Goal: Obtain resource: Obtain resource

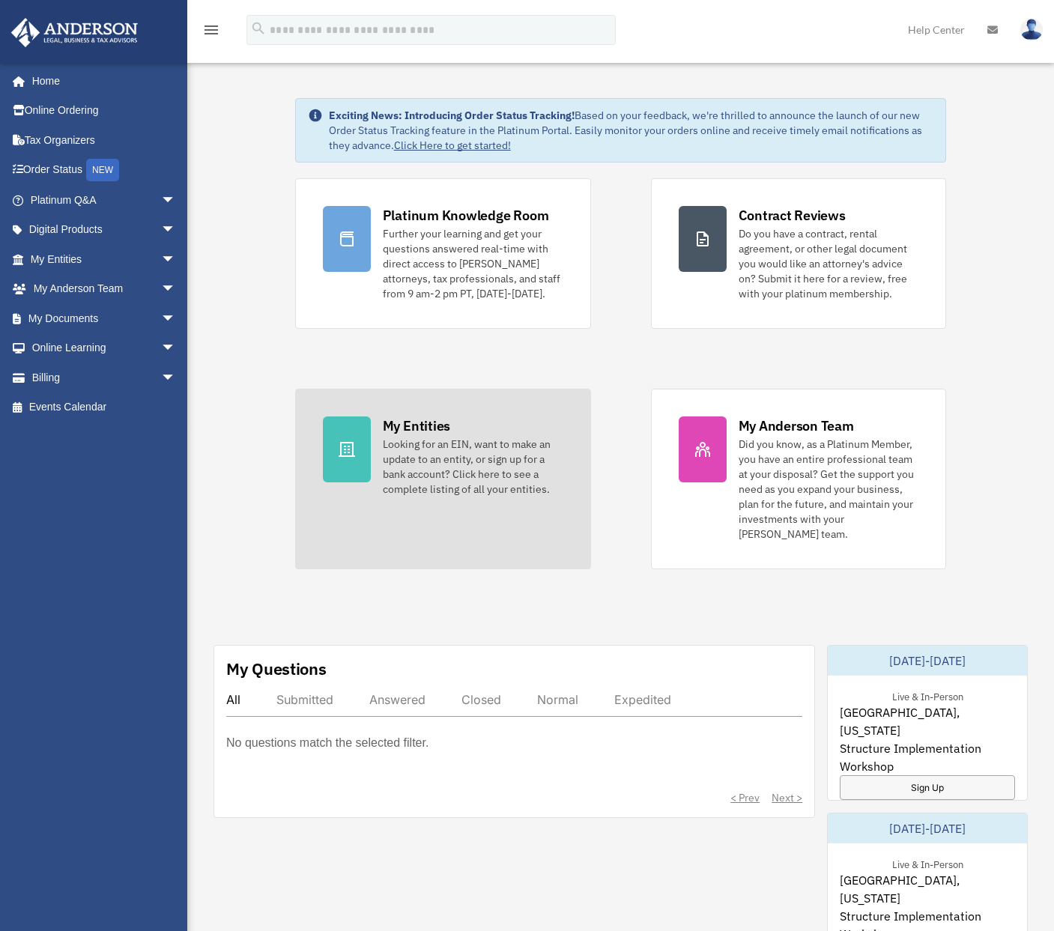
click at [456, 444] on div "Looking for an EIN, want to make an update to an entity, or sign up for a bank …" at bounding box center [473, 467] width 181 height 60
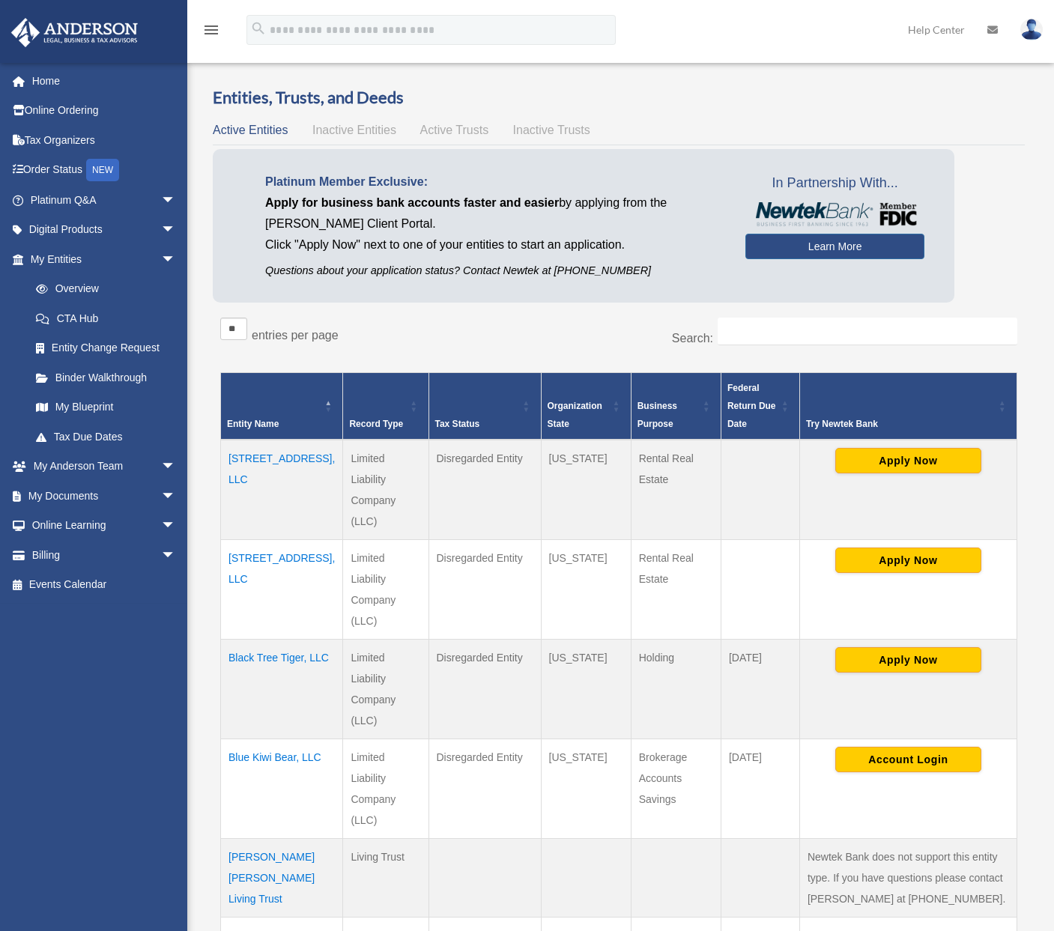
click at [277, 540] on td "[STREET_ADDRESS], LLC" at bounding box center [282, 590] width 122 height 100
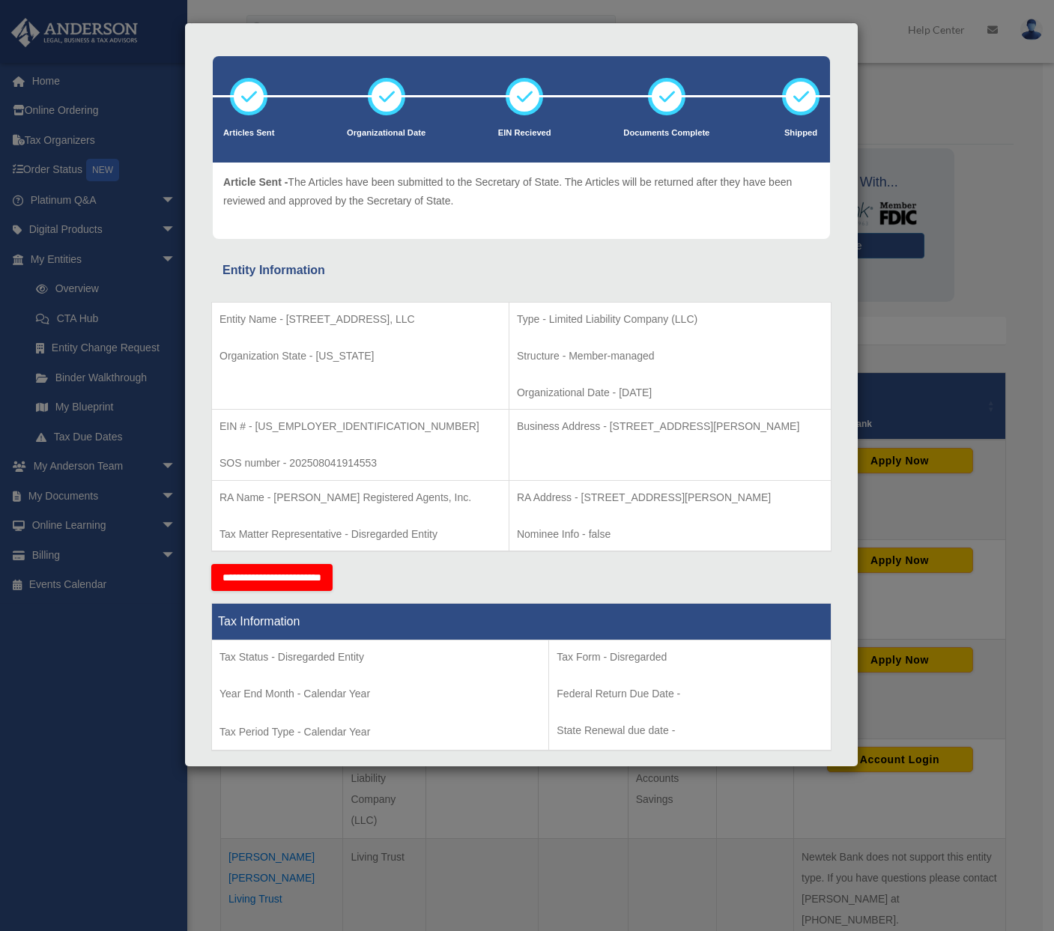
scroll to position [75, 0]
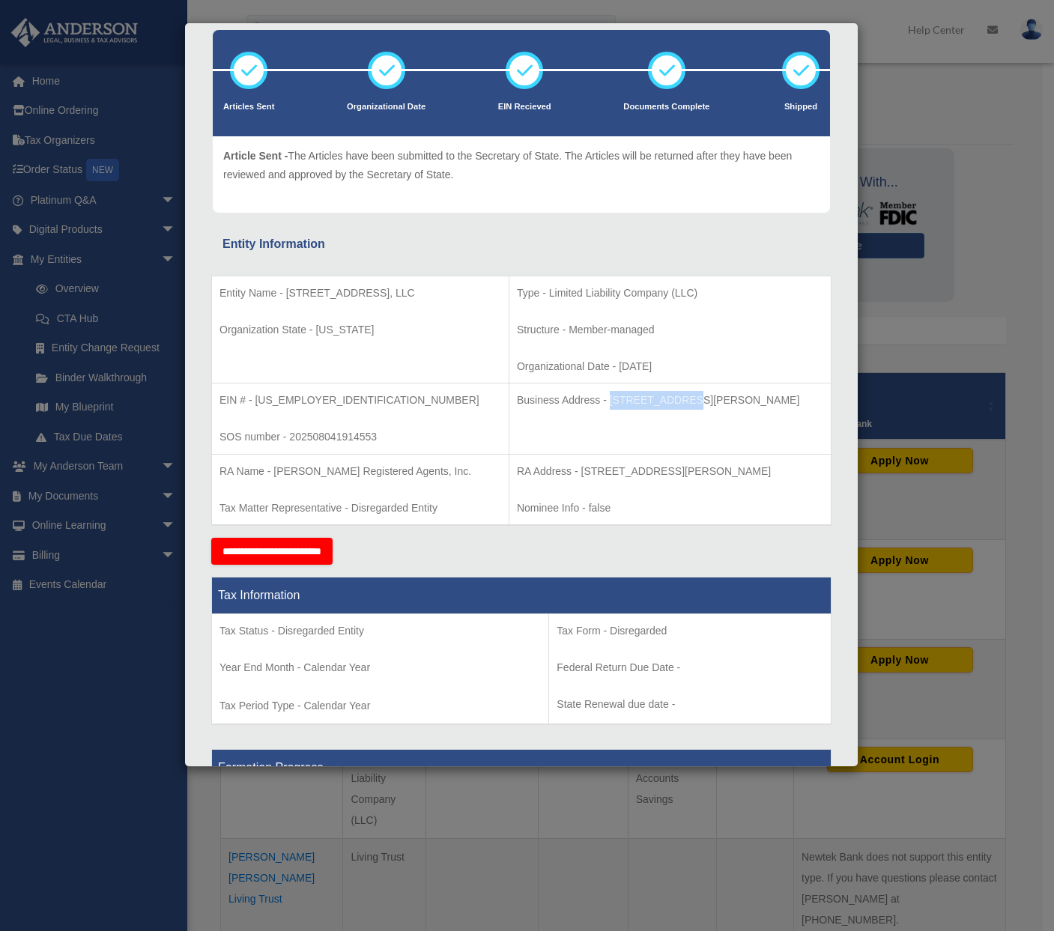
drag, startPoint x: 541, startPoint y: 399, endPoint x: 616, endPoint y: 402, distance: 75.0
click at [616, 402] on p "Business Address - [STREET_ADDRESS][PERSON_NAME]" at bounding box center [670, 400] width 306 height 19
copy p "[STREET_ADDRESS][PERSON_NAME]"
click at [647, 434] on td "Business Address - [STREET_ADDRESS][PERSON_NAME]" at bounding box center [670, 419] width 322 height 71
drag, startPoint x: 541, startPoint y: 398, endPoint x: 665, endPoint y: 397, distance: 123.6
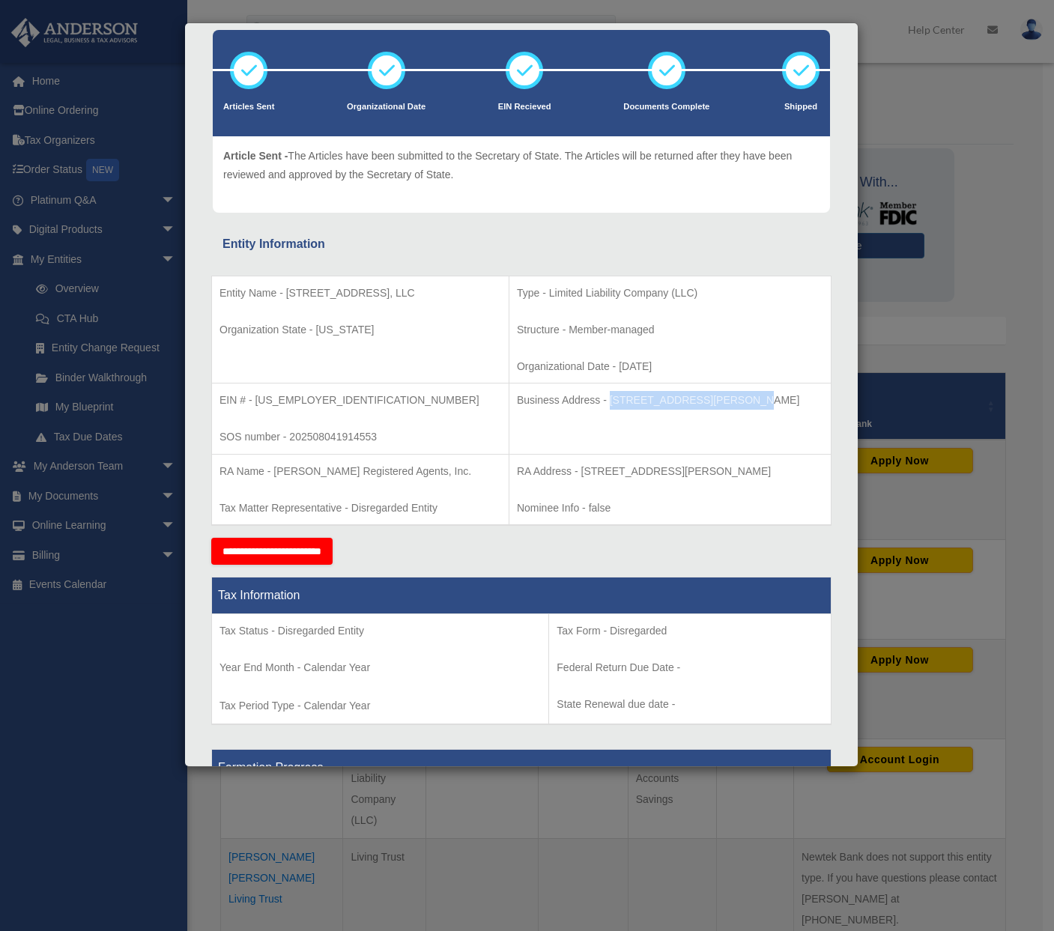
click at [665, 397] on p "Business Address - [STREET_ADDRESS][PERSON_NAME]" at bounding box center [670, 400] width 306 height 19
copy p "[STREET_ADDRESS][PERSON_NAME]"
click at [379, 249] on div "Entity Information" at bounding box center [522, 244] width 598 height 21
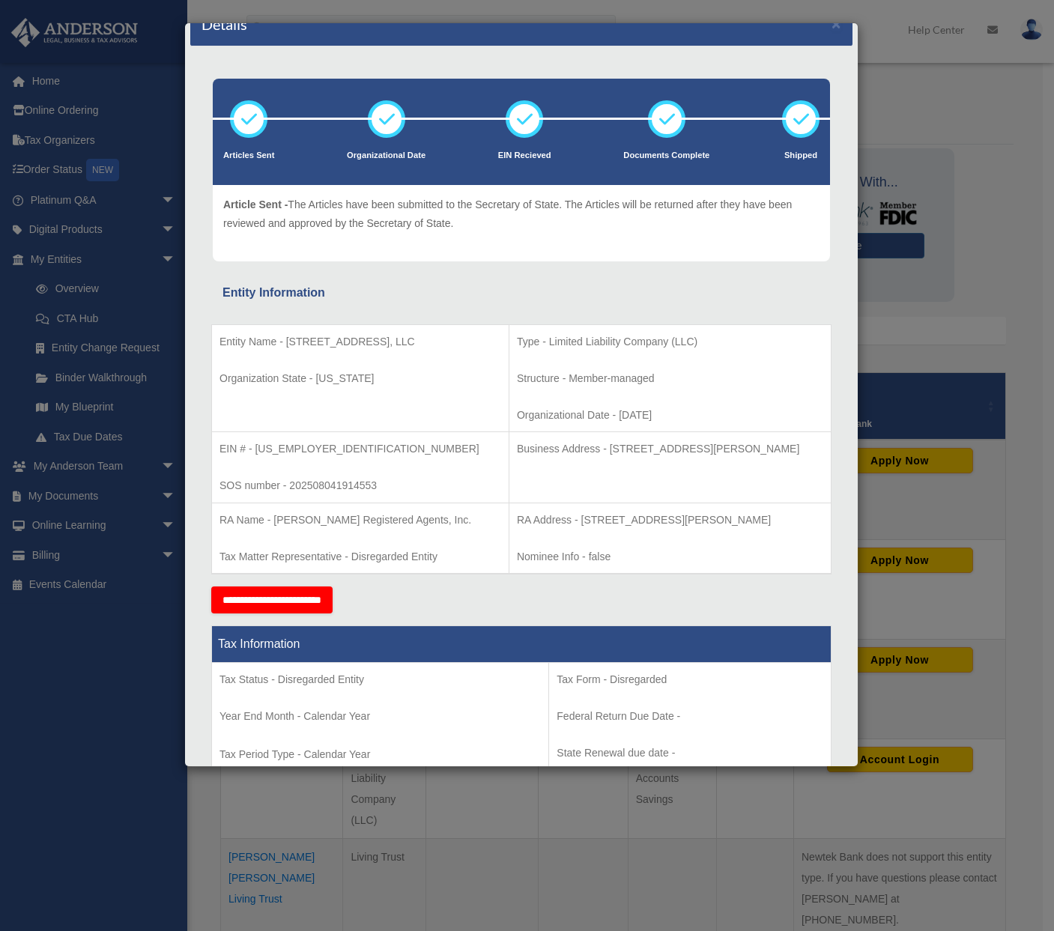
scroll to position [0, 0]
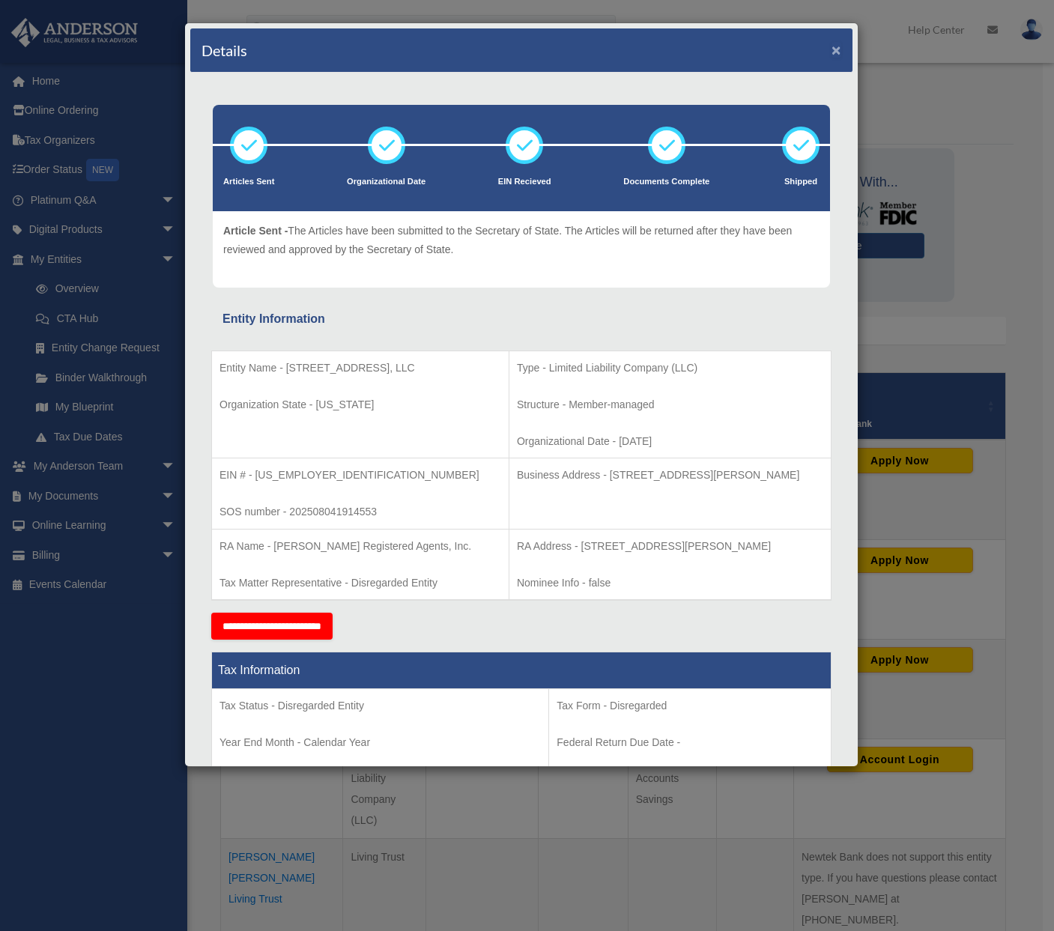
click at [832, 48] on button "×" at bounding box center [837, 50] width 10 height 16
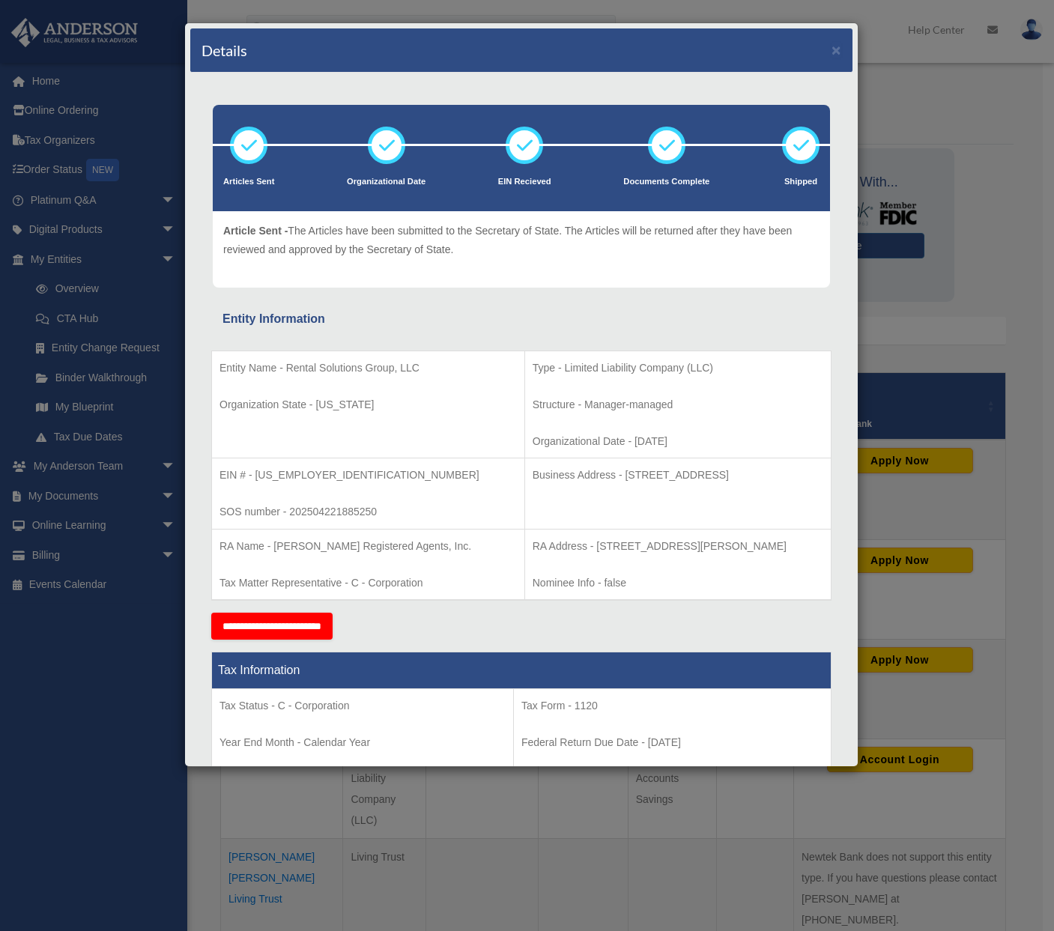
drag, startPoint x: 536, startPoint y: 474, endPoint x: 650, endPoint y: 478, distance: 114.7
click at [650, 478] on p "Business Address - [STREET_ADDRESS]" at bounding box center [678, 475] width 291 height 19
copy p "[STREET_ADDRESS]"
click at [540, 513] on td "Business Address - [STREET_ADDRESS]" at bounding box center [678, 494] width 306 height 71
click at [604, 275] on div "Article Sent - The Articles have been submitted to the Secretary of State. The …" at bounding box center [521, 249] width 596 height 55
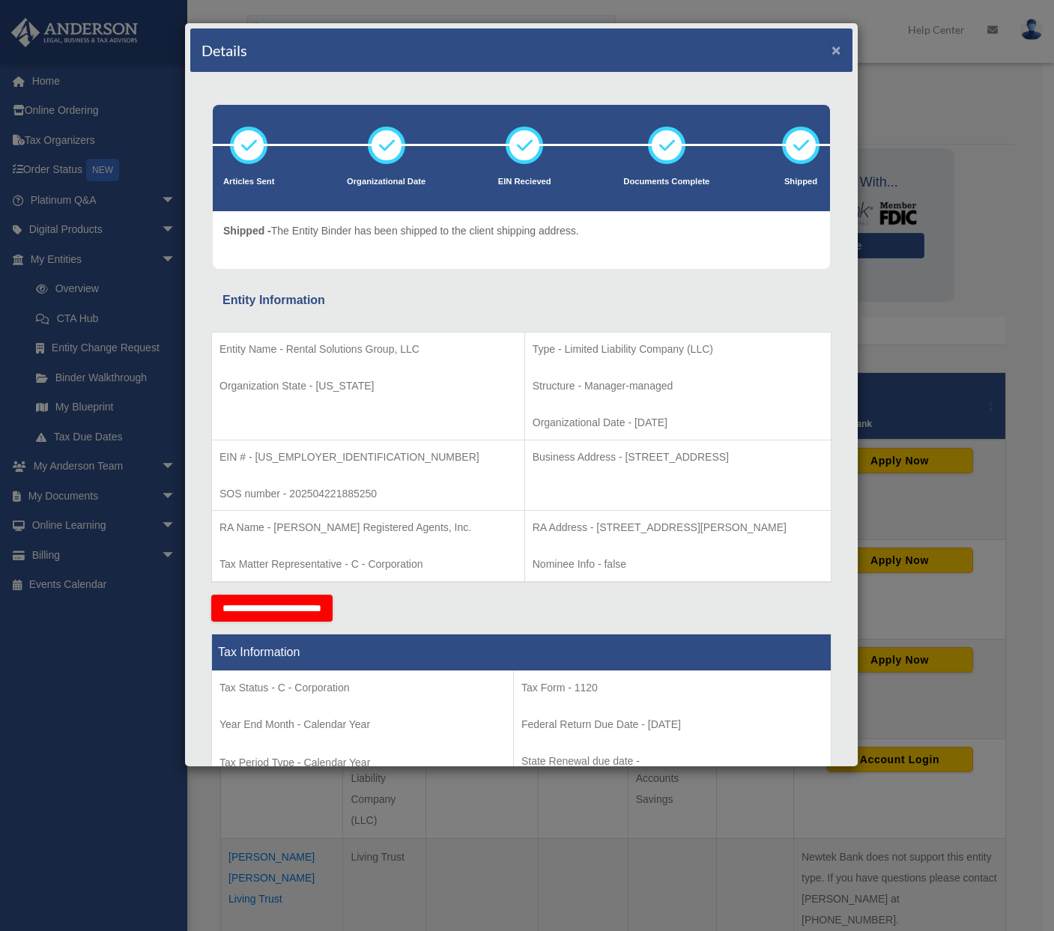
click at [832, 52] on button "×" at bounding box center [837, 50] width 10 height 16
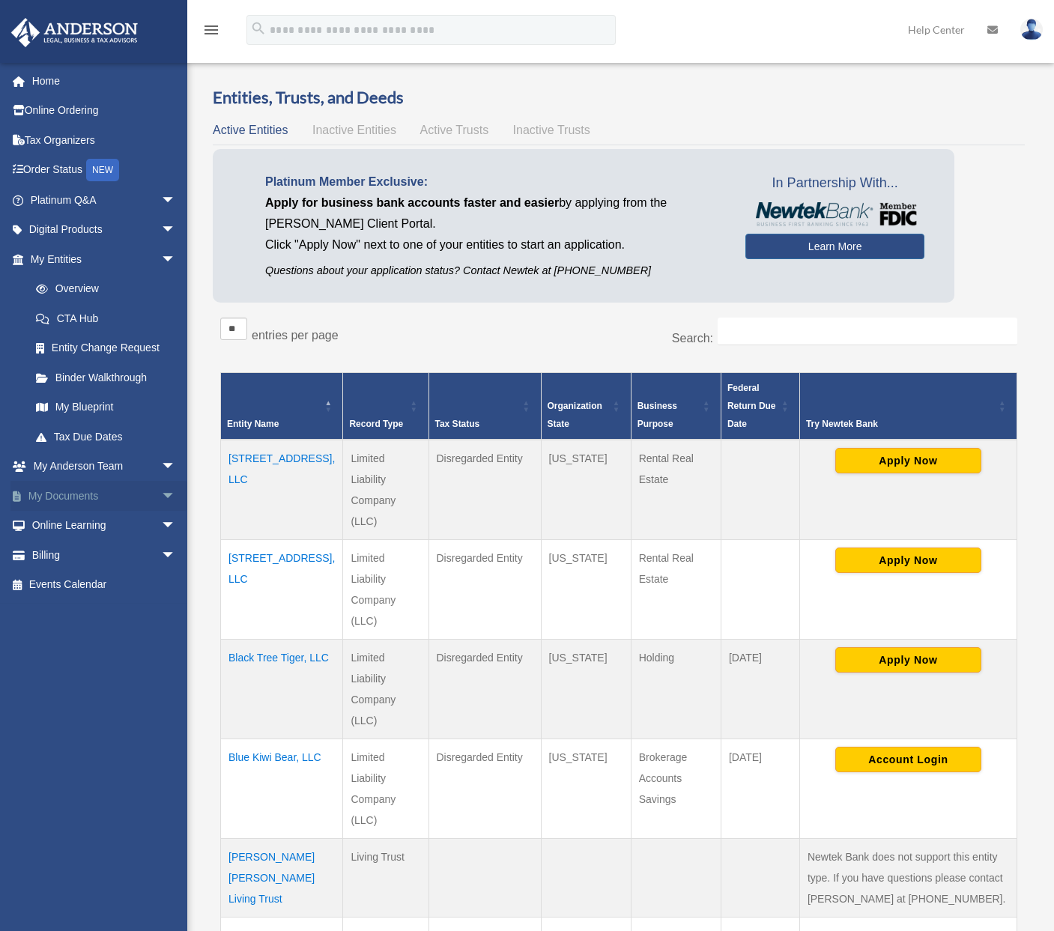
click at [112, 486] on link "My Documents arrow_drop_down" at bounding box center [104, 496] width 188 height 30
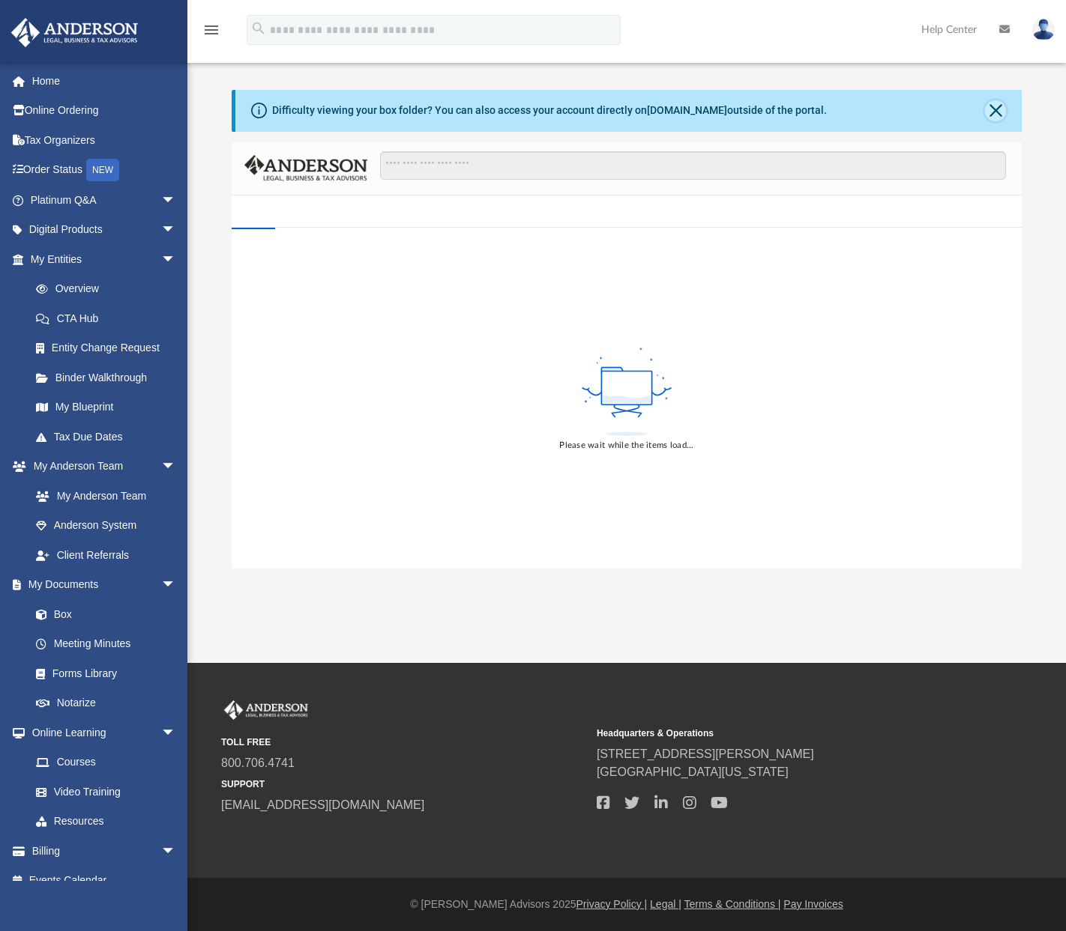
click at [996, 115] on button "Close" at bounding box center [995, 110] width 21 height 21
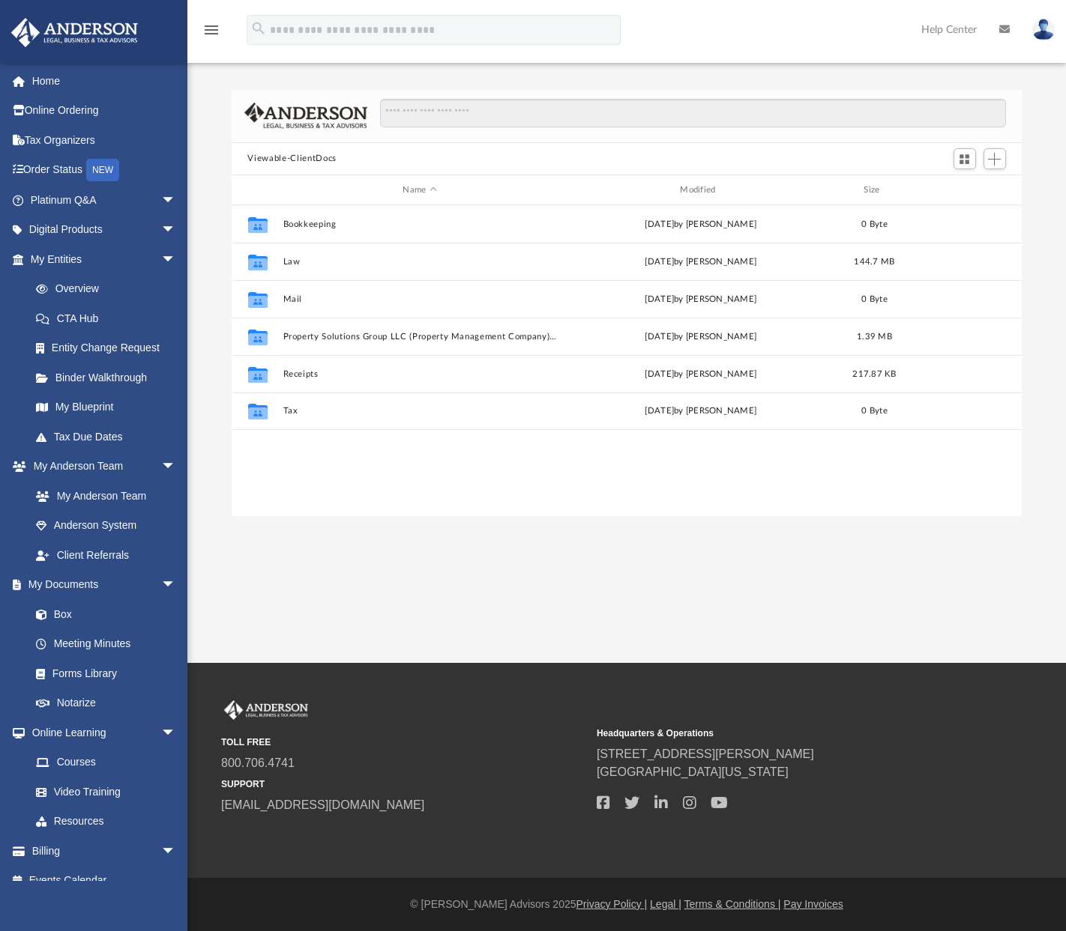
scroll to position [330, 779]
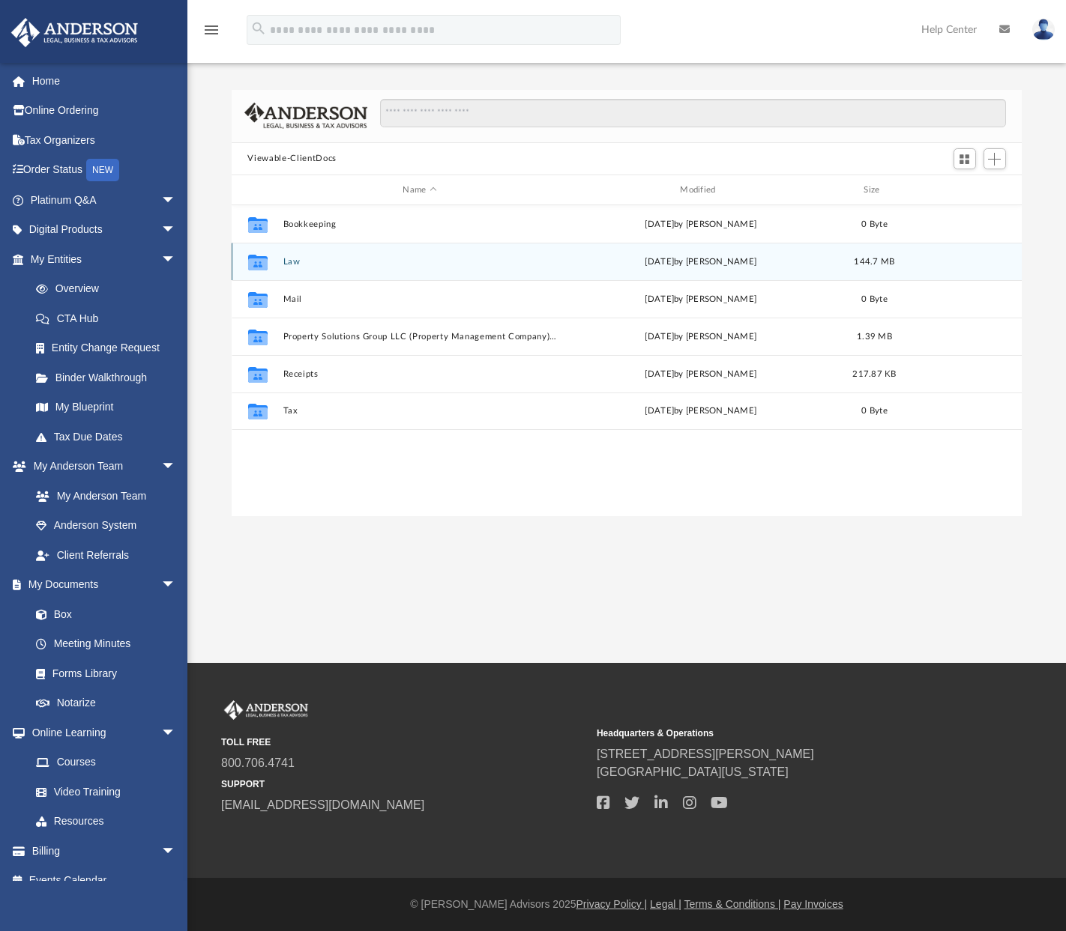
click at [280, 256] on div "Collaborated Folder Law Thu Sep 18 2025 by Kurtis Diethrich 144.7 MB" at bounding box center [627, 261] width 791 height 37
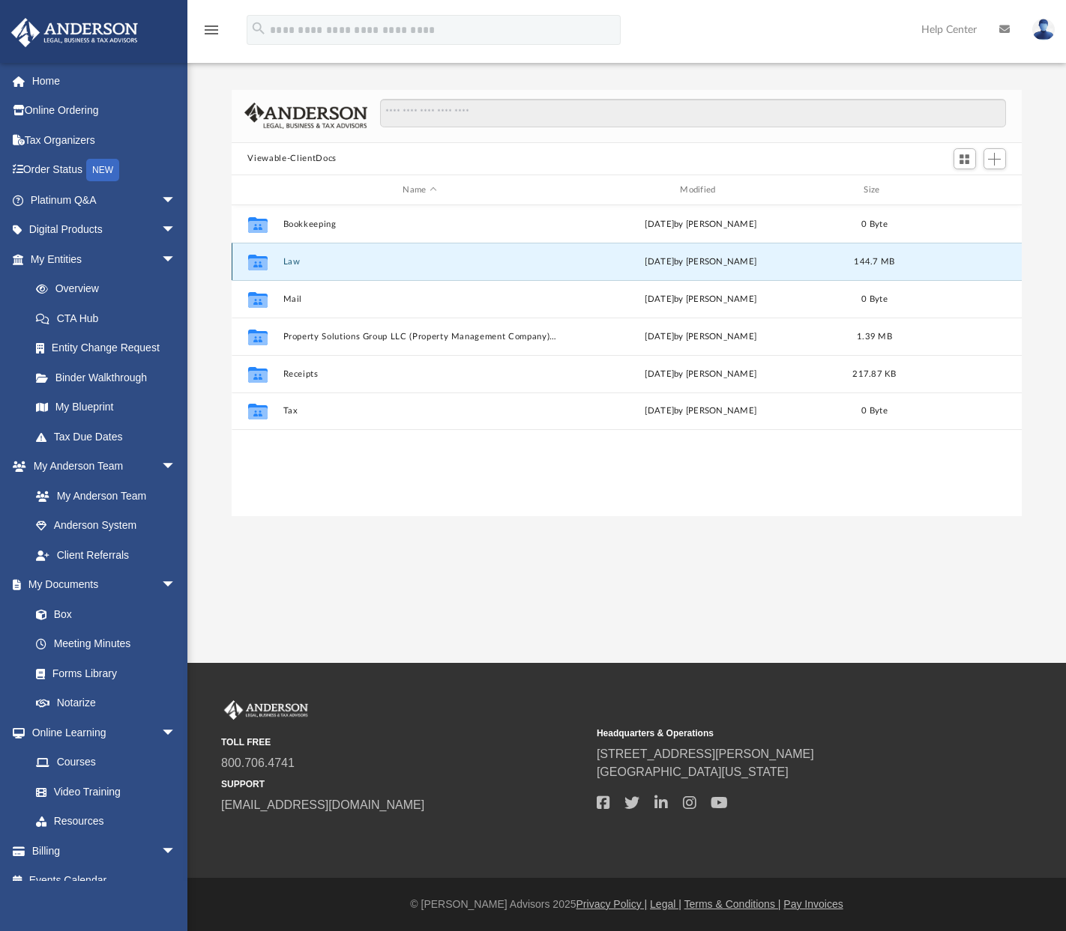
click at [289, 261] on button "Law" at bounding box center [419, 262] width 274 height 10
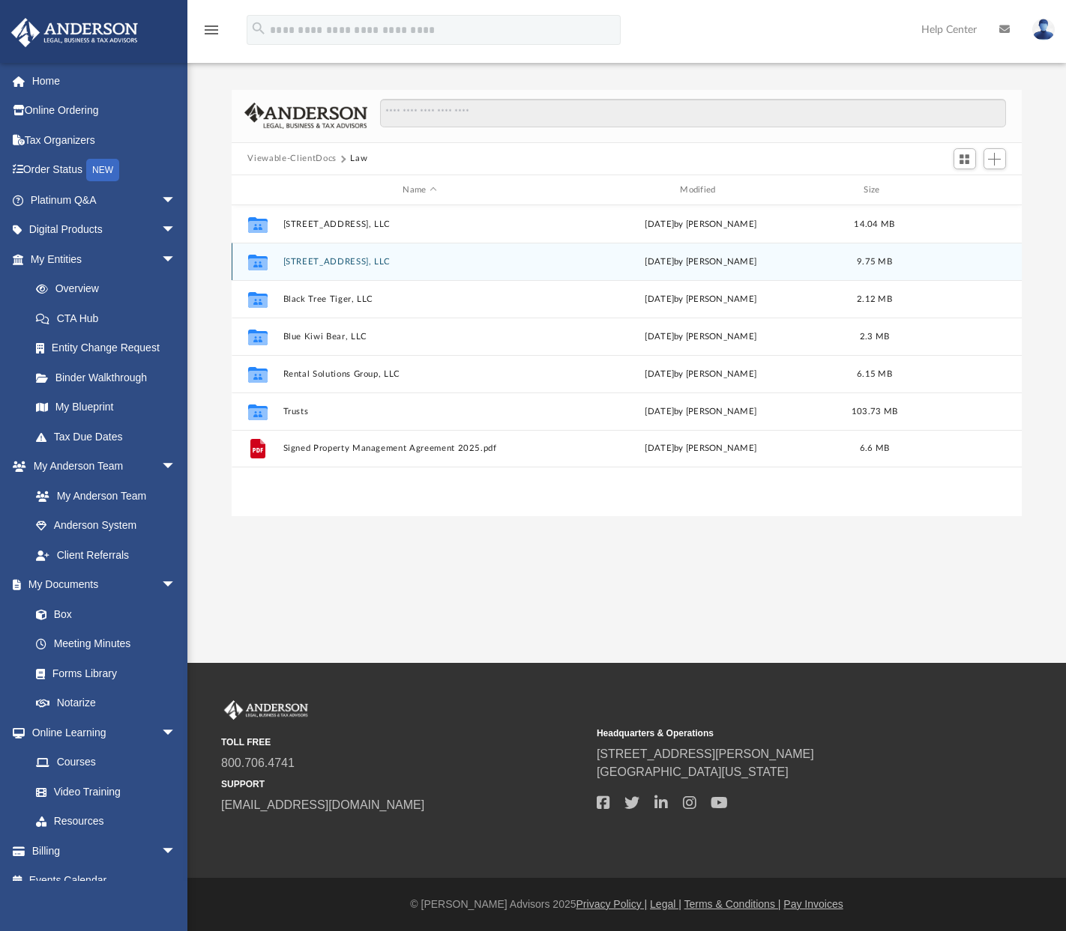
click at [362, 263] on button "[STREET_ADDRESS], LLC" at bounding box center [419, 262] width 274 height 10
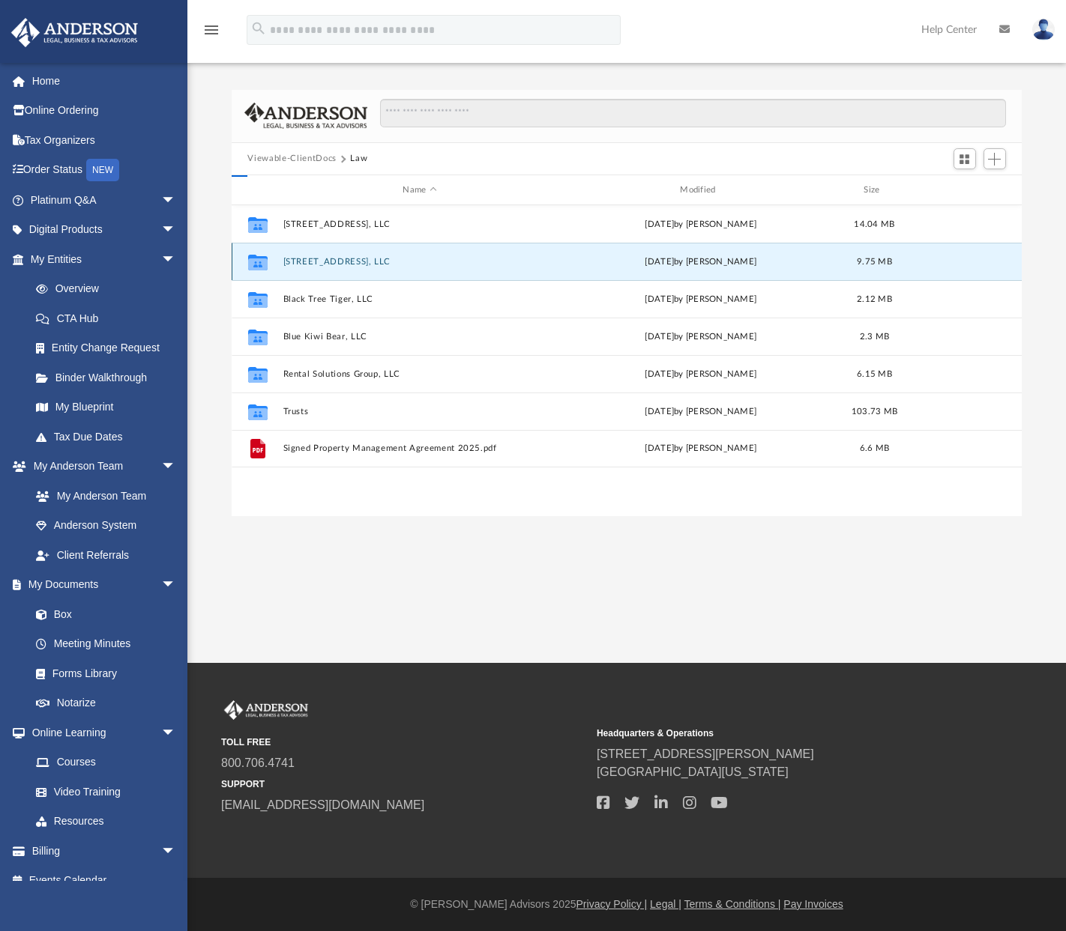
click at [362, 263] on button "[STREET_ADDRESS], LLC" at bounding box center [419, 262] width 274 height 10
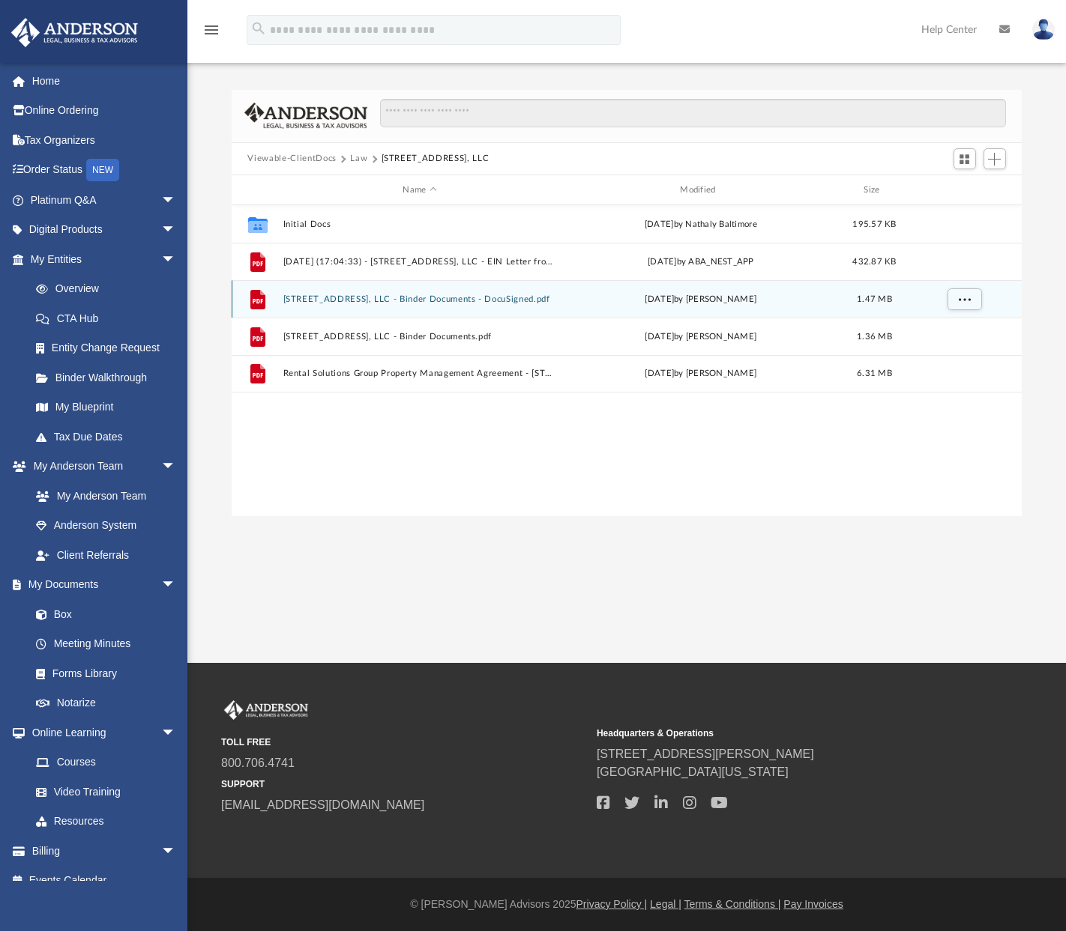
click at [504, 301] on button "3321 Mishawaka Ave, LLC - Binder Documents - DocuSigned.pdf" at bounding box center [419, 299] width 274 height 10
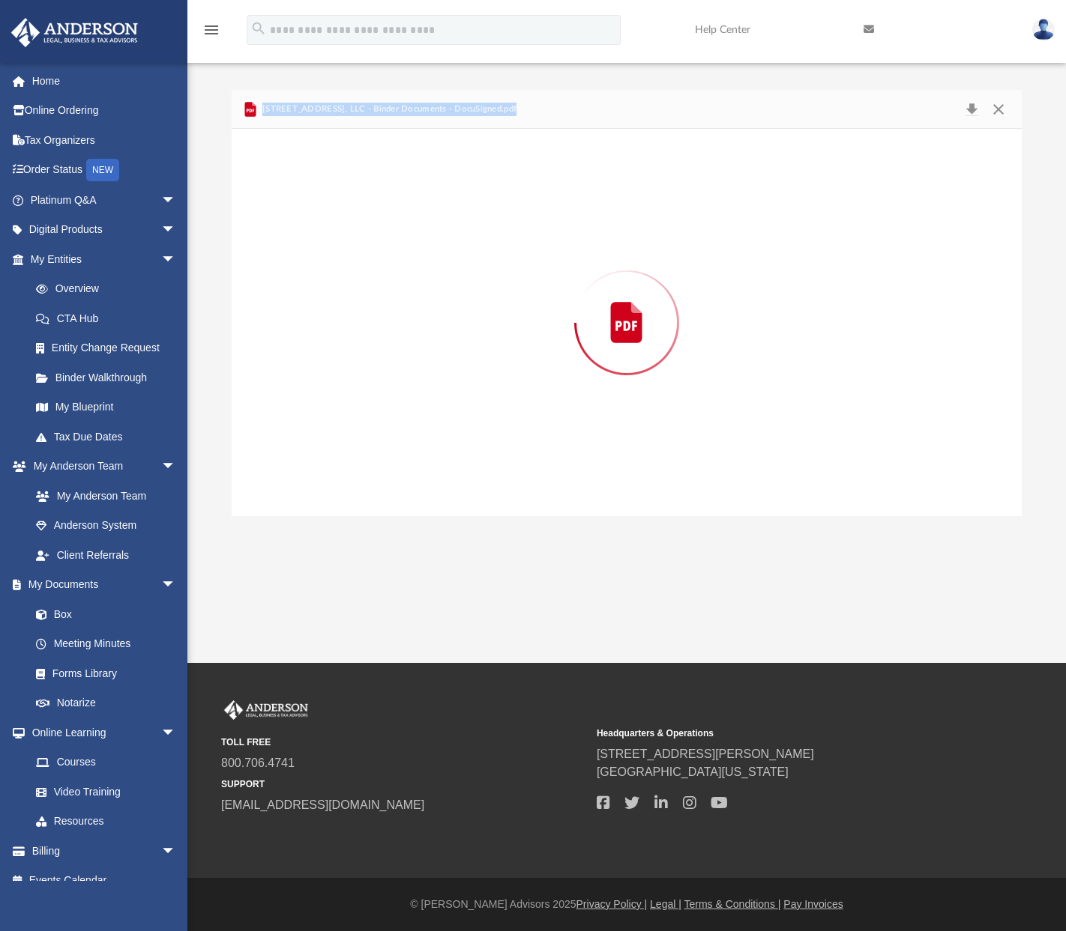
click at [504, 301] on div "Preview" at bounding box center [627, 322] width 791 height 387
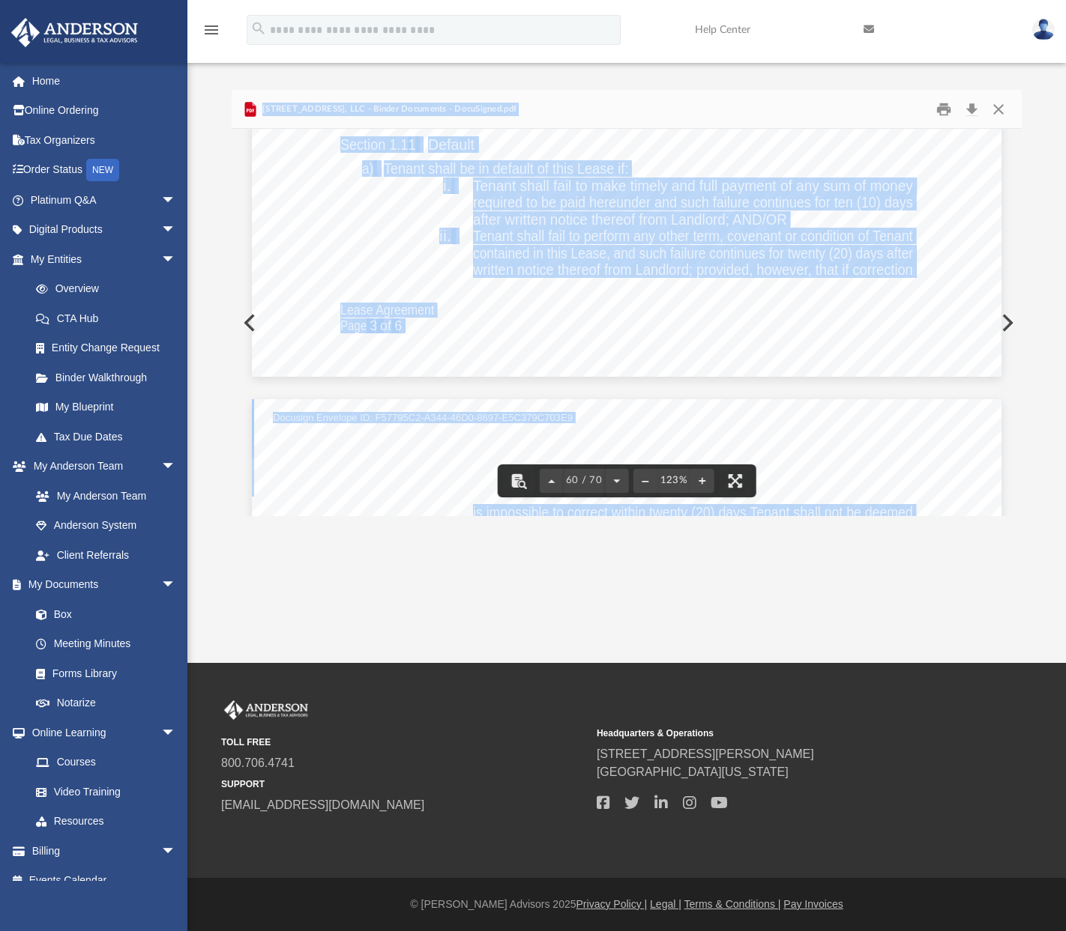
scroll to position [59272, 0]
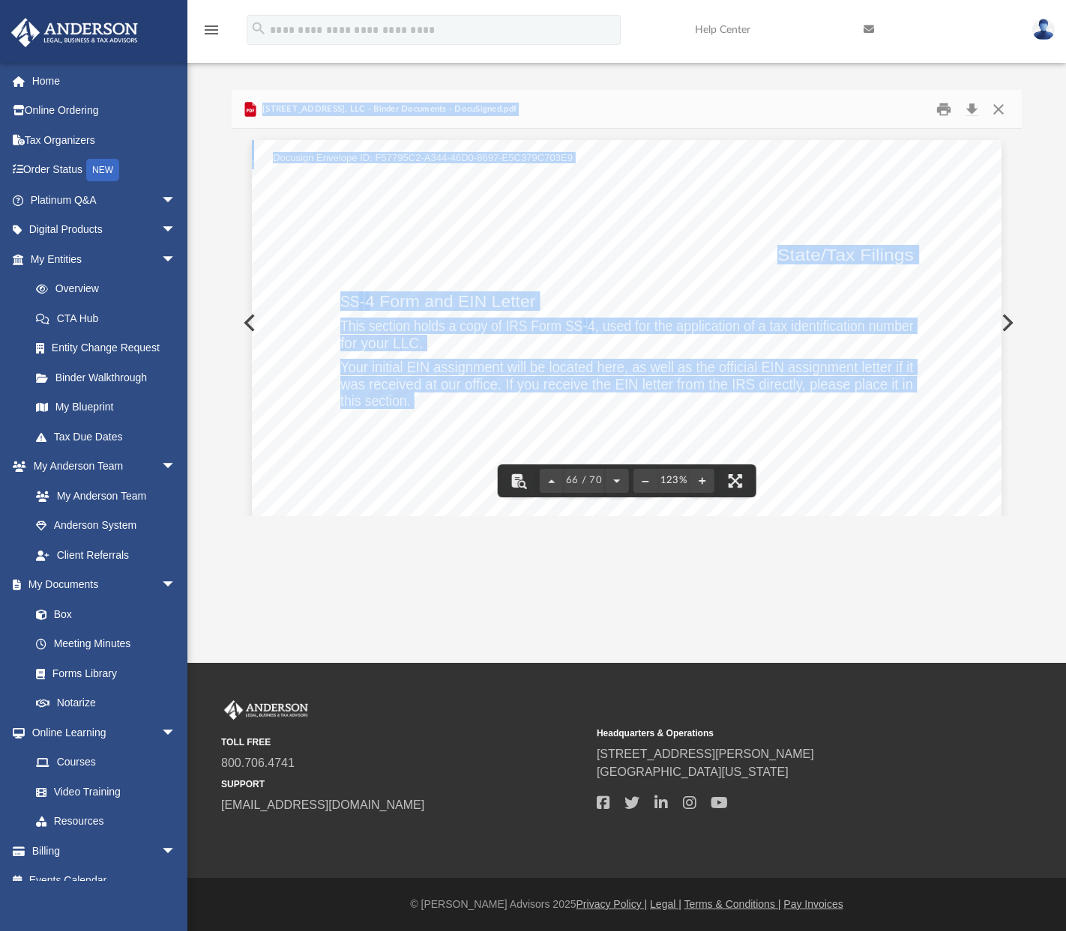
scroll to position [65492, 0]
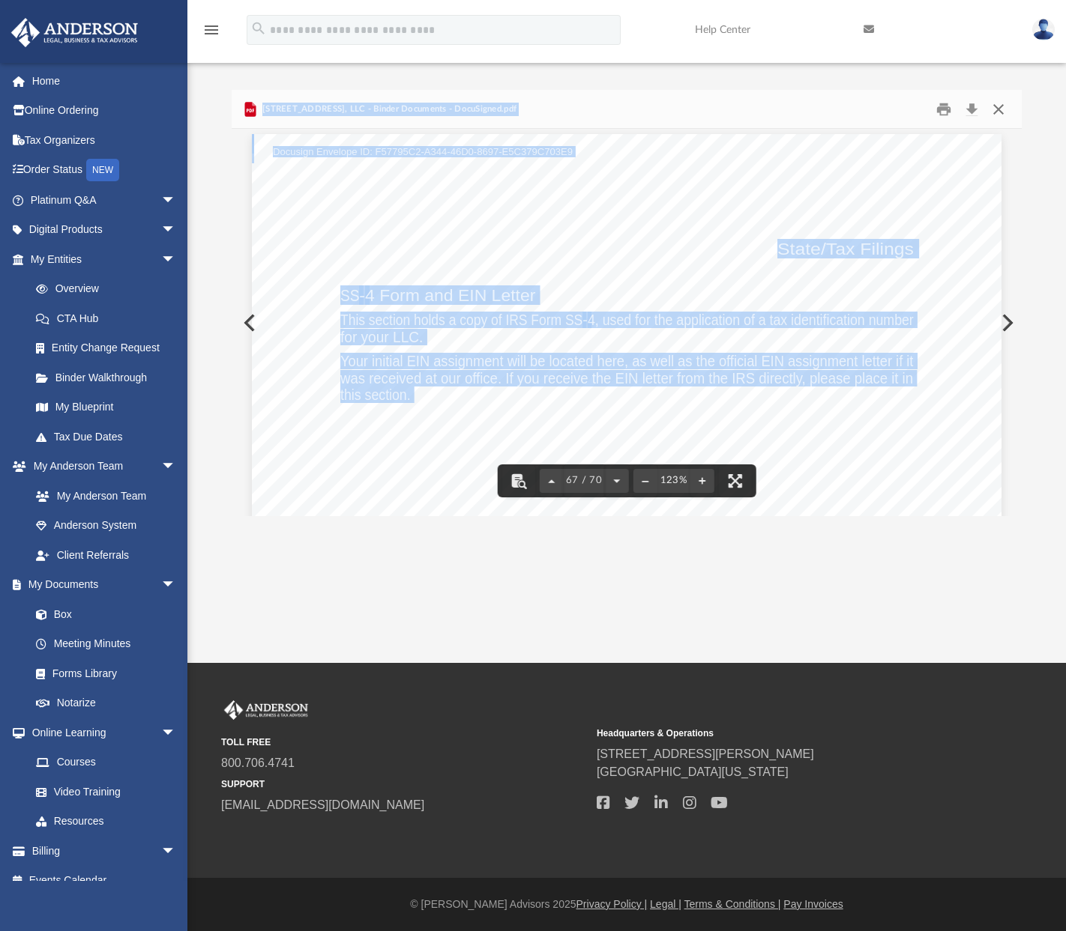
click at [991, 103] on button "Close" at bounding box center [998, 108] width 27 height 23
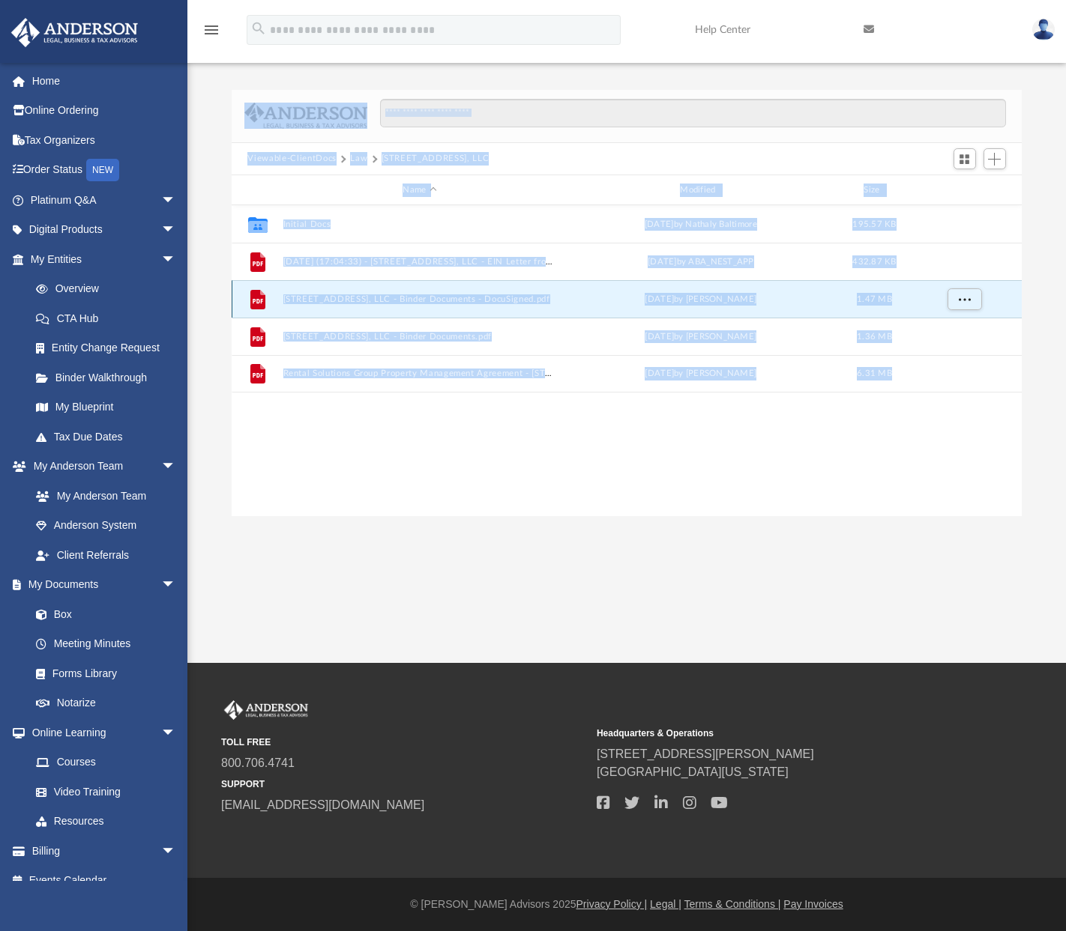
click at [512, 298] on button "3321 Mishawaka Ave, LLC - Binder Documents - DocuSigned.pdf" at bounding box center [419, 299] width 274 height 10
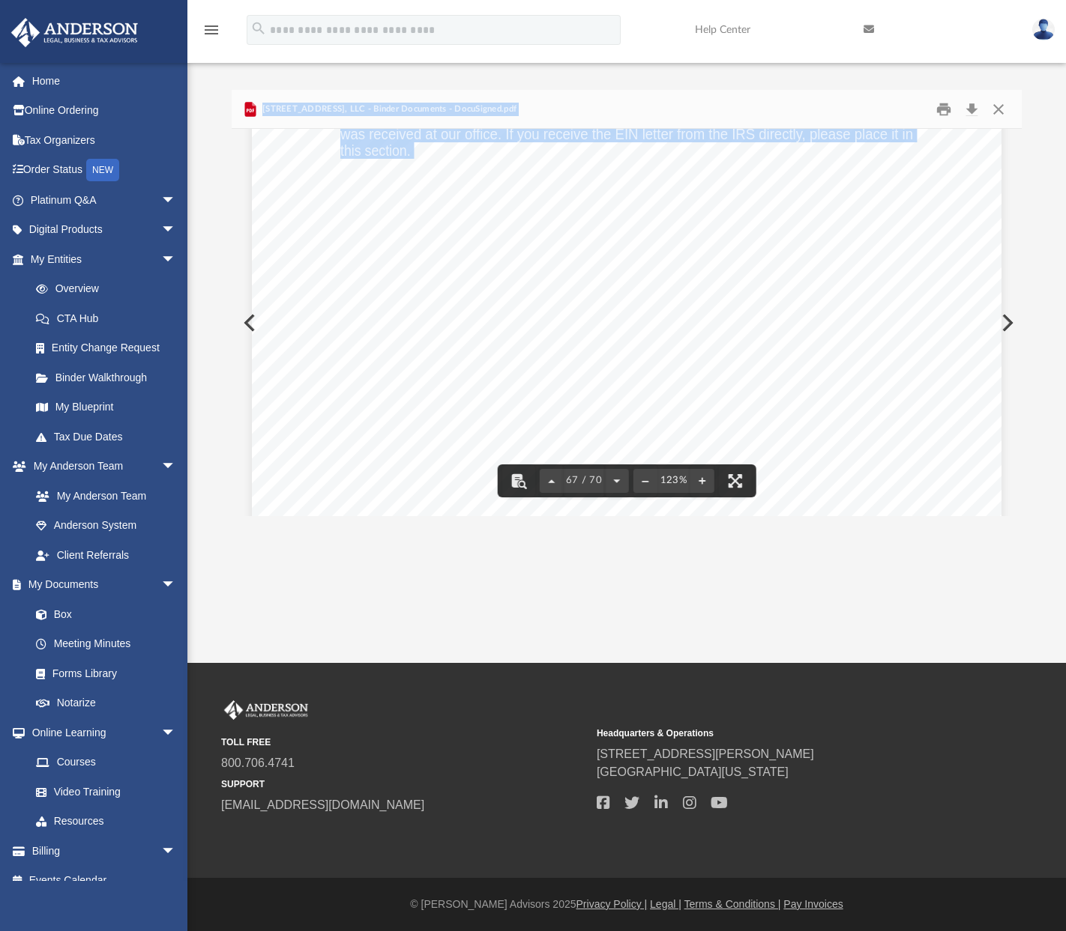
scroll to position [65785, 0]
click at [782, 338] on div "State/Tax Filings SS - 4 Form and EIN Letter This section holds a copy of IRS F…" at bounding box center [626, 326] width 749 height 970
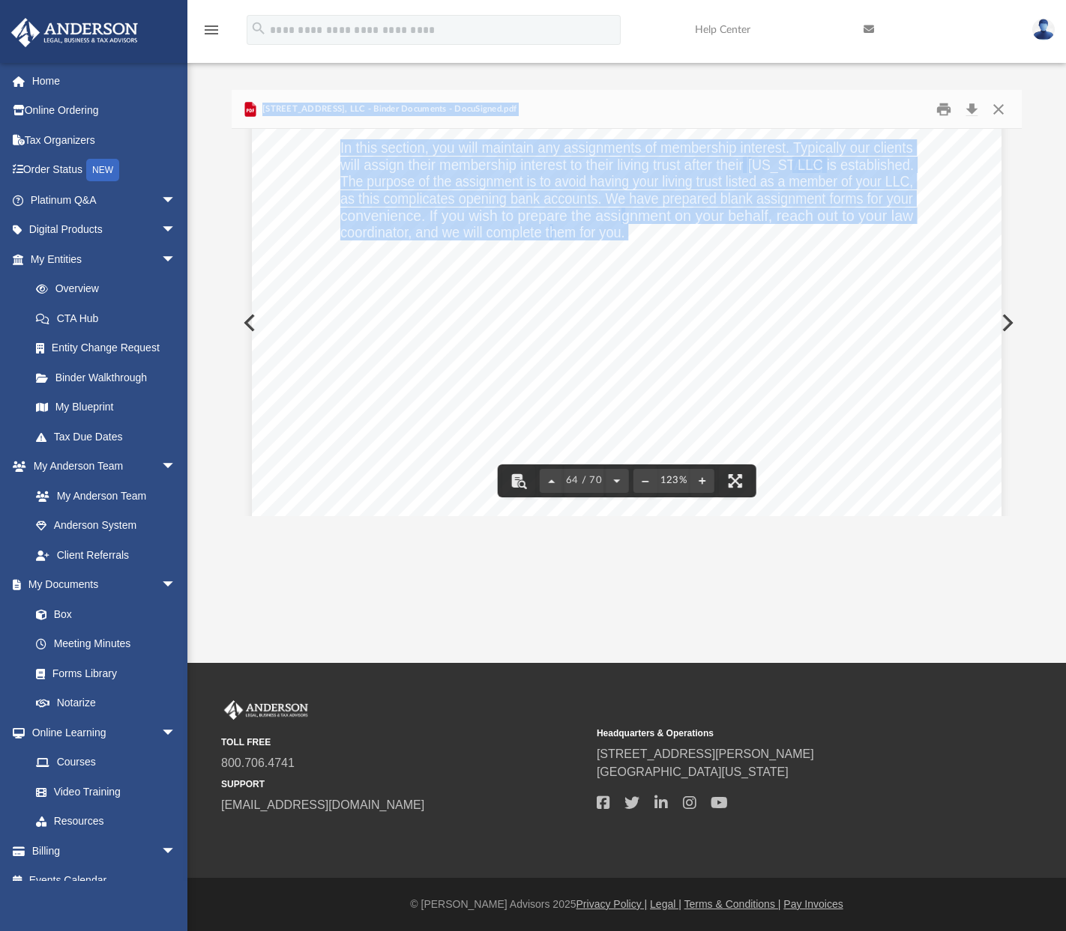
click at [842, 372] on div "Assignment of Membership Interest In this section, you will maintain any assign…" at bounding box center [626, 490] width 749 height 970
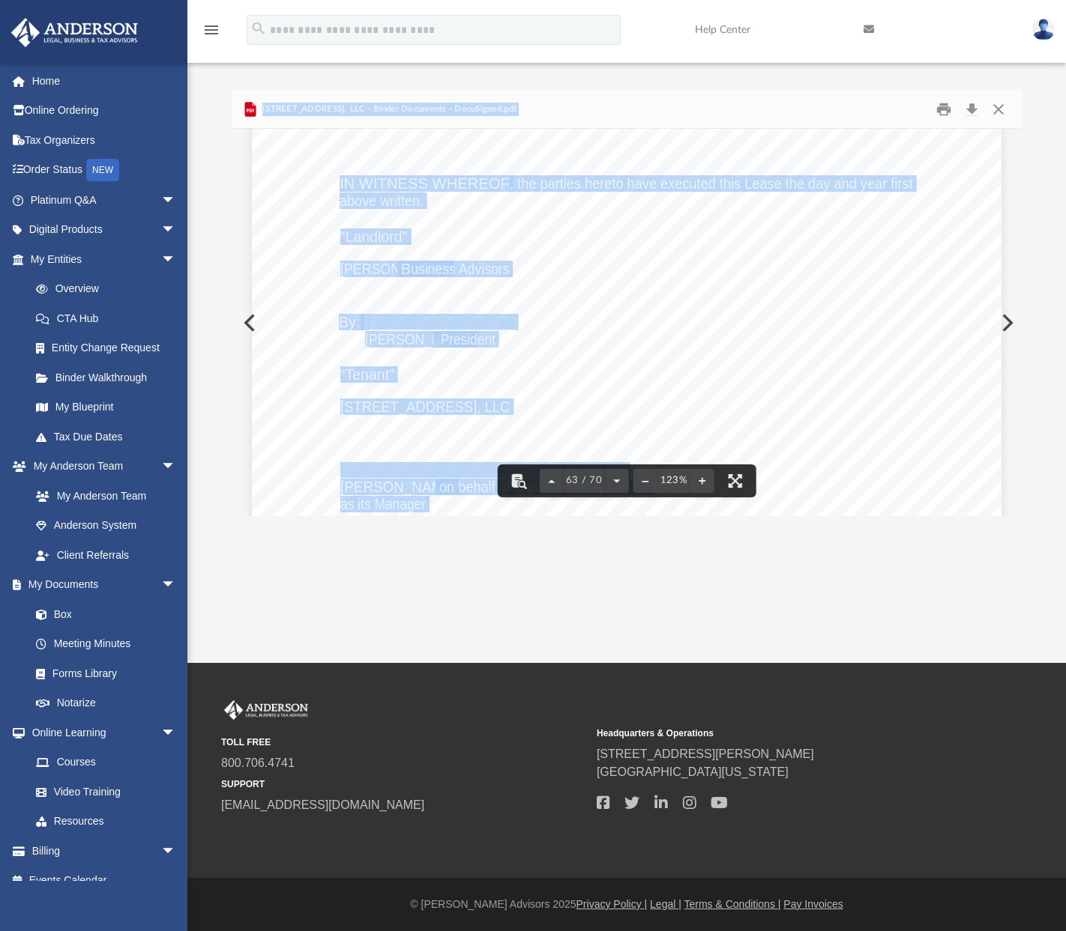
scroll to position [61595, 0]
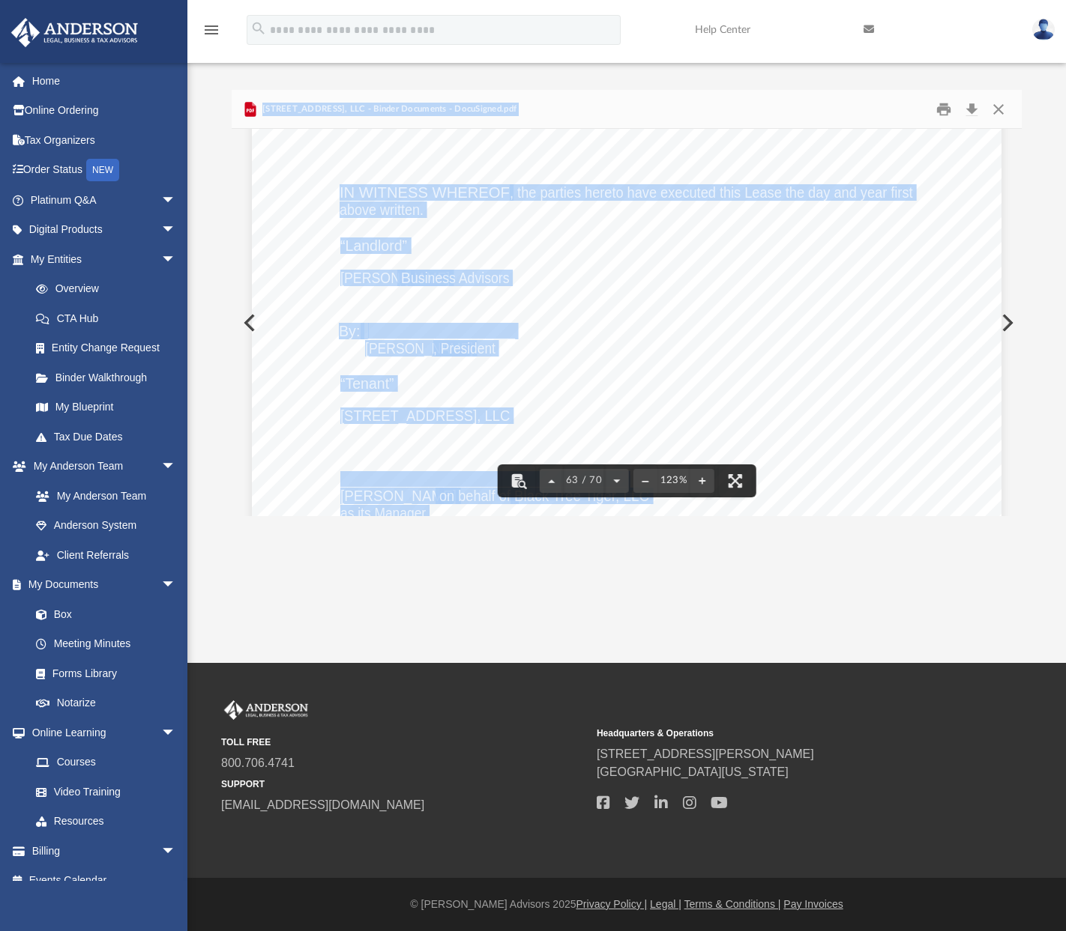
click at [821, 349] on div "Lease Agreement Page 6 of 6 IN WITNESS WHEREOF , the parties hereto have execut…" at bounding box center [626, 547] width 749 height 970
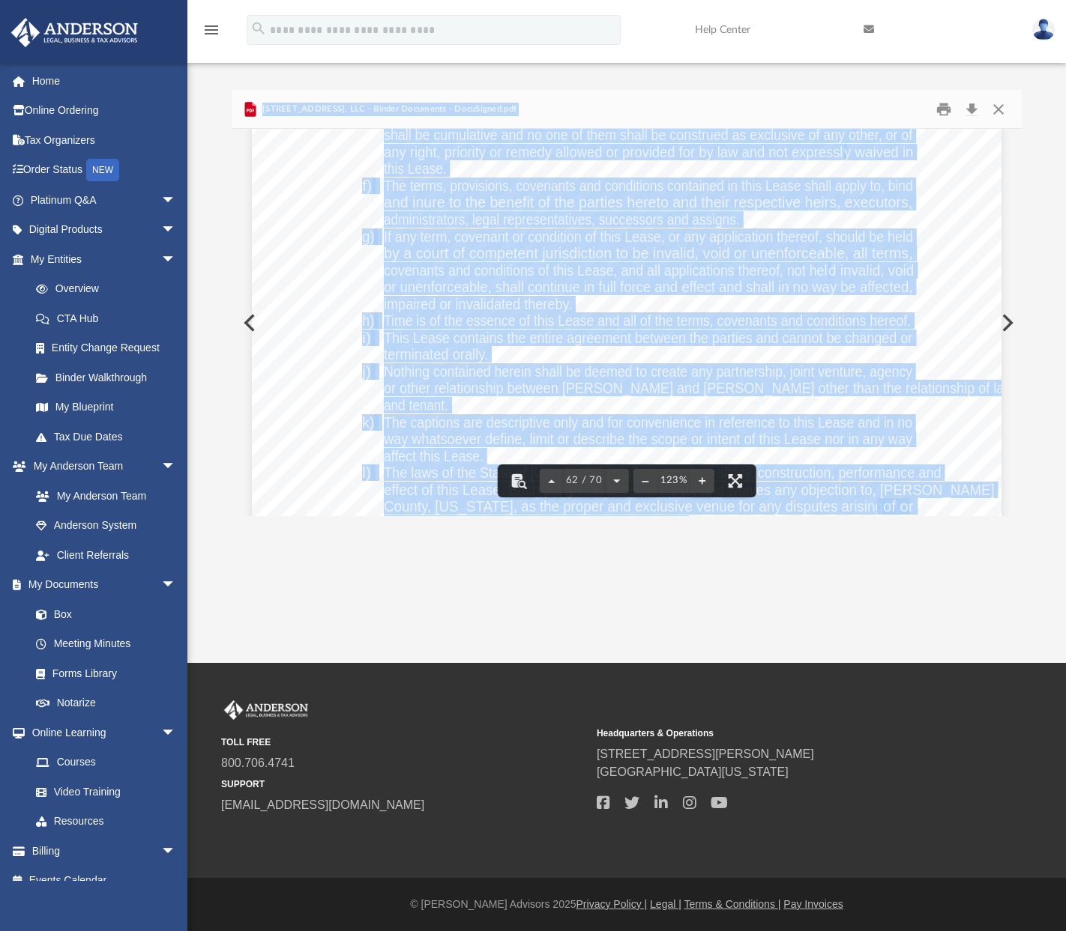
scroll to position [60545, 0]
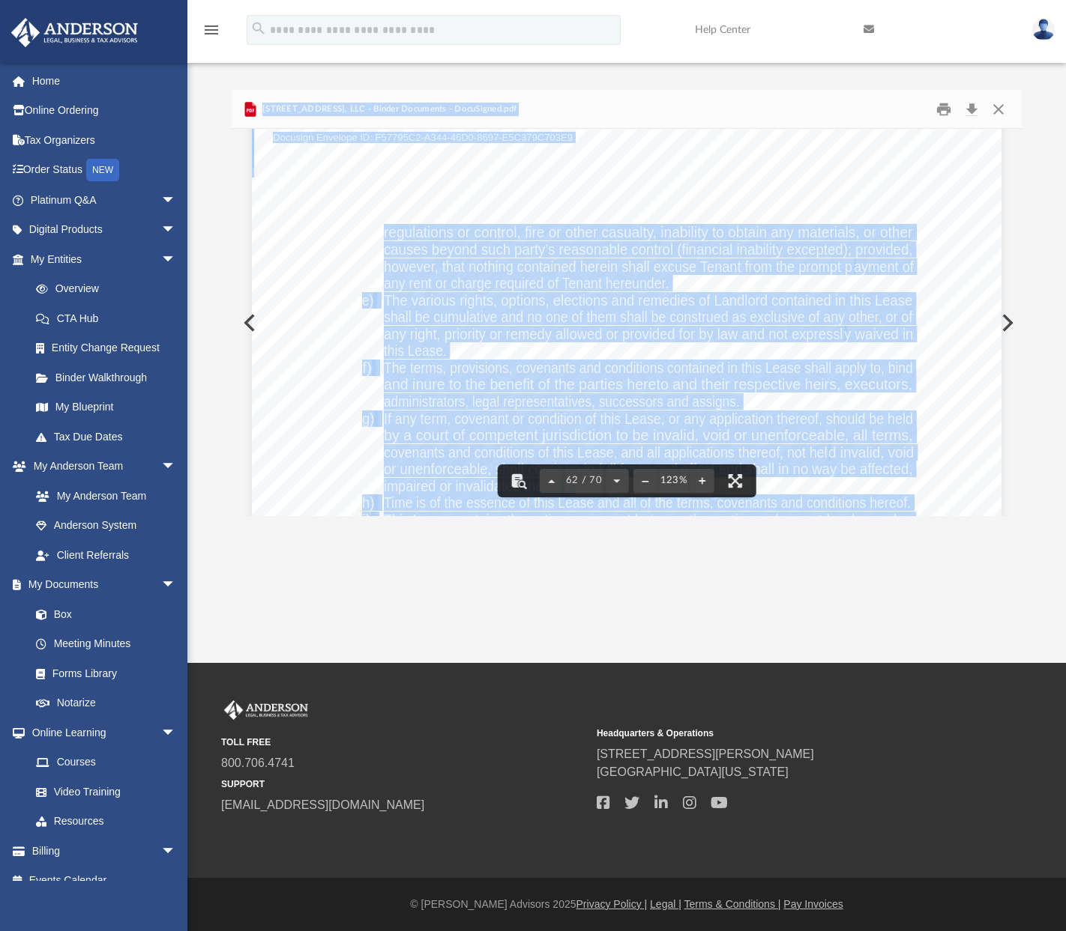
click at [953, 316] on div "Lease Agreement Page 5 of 6 regulations or control, fire or other casualty, ina…" at bounding box center [626, 604] width 749 height 970
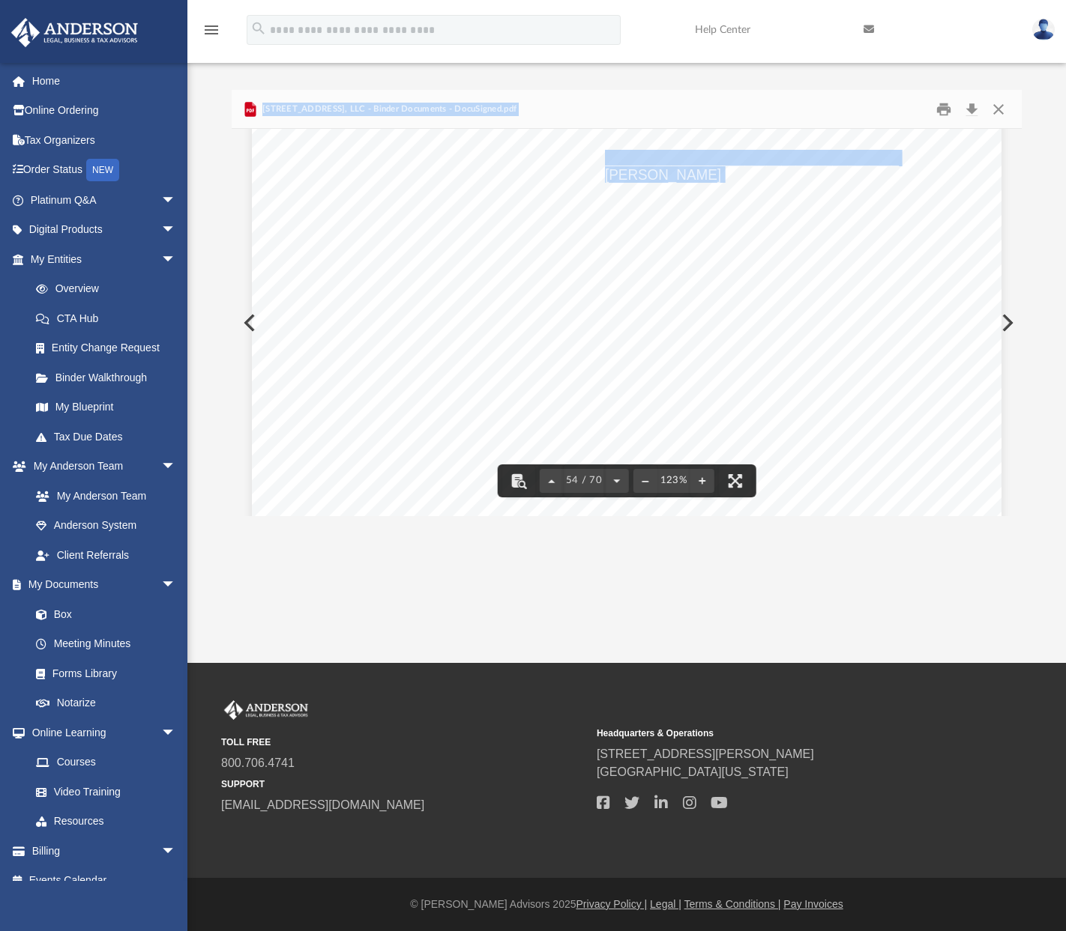
scroll to position [53293, 0]
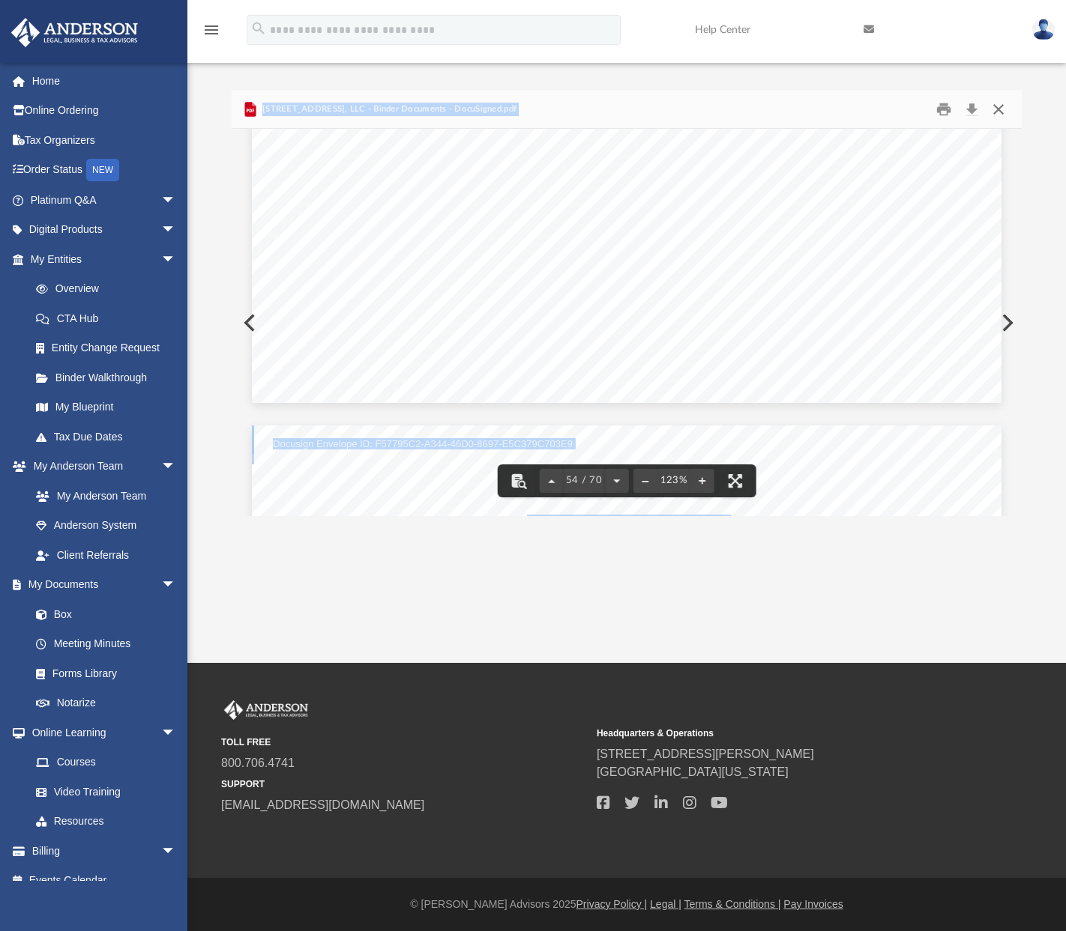
click at [998, 112] on button "Close" at bounding box center [998, 108] width 27 height 23
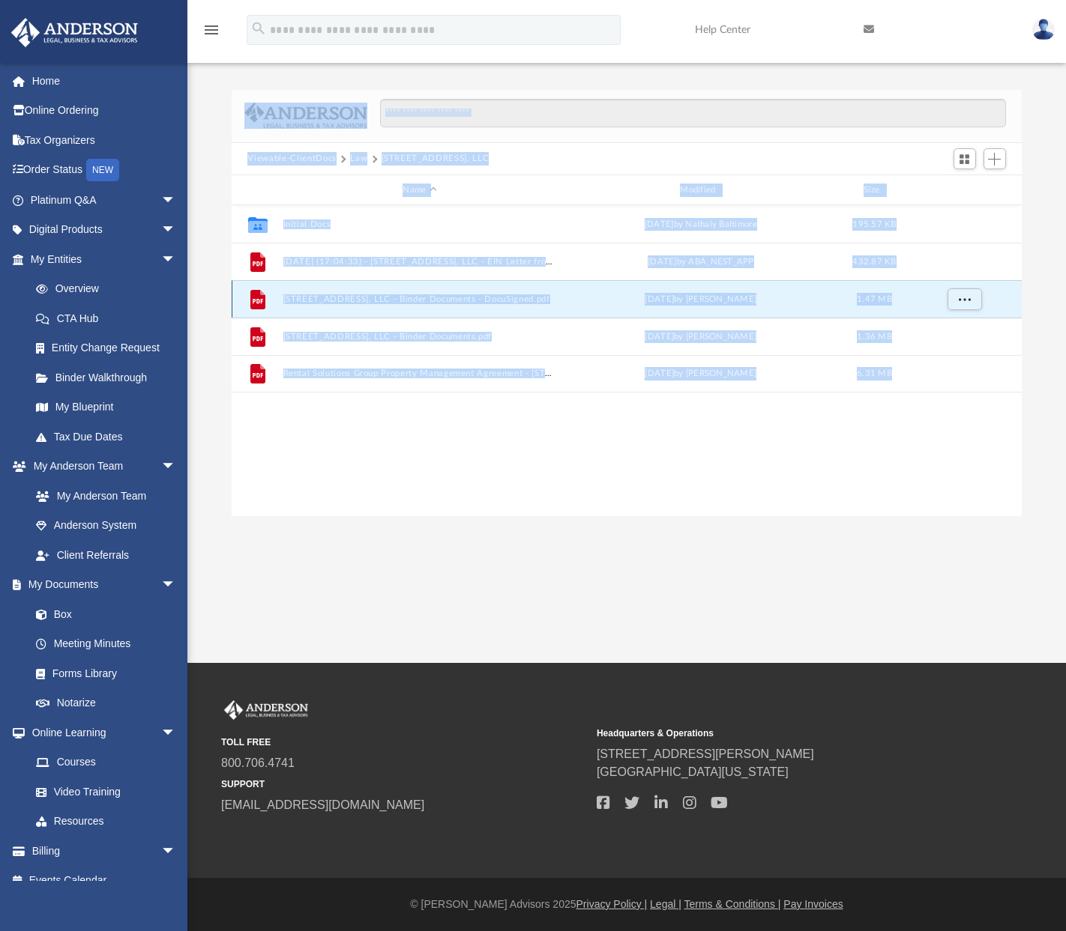
scroll to position [330, 779]
